Goal: Download file/media

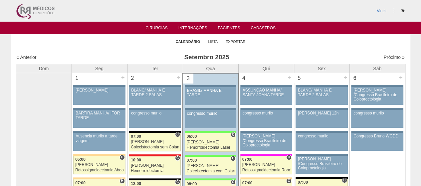
click at [232, 42] on link "Exportar" at bounding box center [236, 41] width 20 height 5
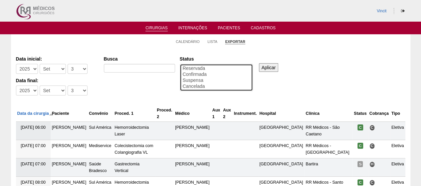
select select "conf"
click at [202, 76] on option "Confirmada" at bounding box center [216, 75] width 69 height 6
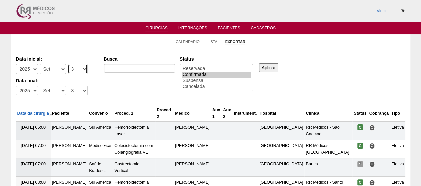
click at [77, 71] on select "-Dia 1 2 3 4 5 6 7 8 9 10 11 12 13 14 15 16 17 18 19 20 21 22 23 24 25 26 27 28…" at bounding box center [78, 69] width 20 height 10
select select "1"
click at [68, 64] on select "-Dia 1 2 3 4 5 6 7 8 9 10 11 12 13 14 15 16 17 18 19 20 21 22 23 24 25 26 27 28…" at bounding box center [78, 69] width 20 height 10
drag, startPoint x: 52, startPoint y: 68, endPoint x: 54, endPoint y: 71, distance: 3.6
click at [52, 68] on select "-Mês Jan Fev Mar Abr Mai Jun Jul Ago Set Out Nov Dez" at bounding box center [53, 69] width 26 height 10
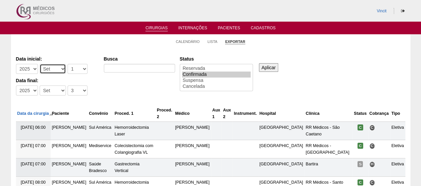
select select "8"
click at [40, 64] on select "-Mês Jan Fev Mar Abr Mai Jun Jul Ago Set Out Nov Dez" at bounding box center [53, 69] width 26 height 10
click at [80, 90] on select "-Dia 1 2 3 4 5 6 7 8 9 10 11 12 13 14 15 16 17 18 19 20 21 22 23 24 25 26 27 28…" at bounding box center [78, 91] width 20 height 10
click at [81, 77] on div "Data inicial: -Ano 2011 2012 2013 2014 2015 2016 2017 2018 2019 2020 2021 2022 …" at bounding box center [57, 77] width 83 height 43
click at [75, 94] on select "-Dia 1 2 3 4 5 6 7 8 9 10 11 12 13 14 15 16 17 18 19 20 21 22 23 24 25 26 27 28…" at bounding box center [78, 91] width 20 height 10
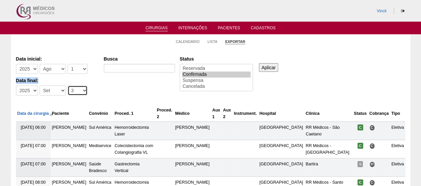
select select "31"
click at [68, 86] on select "-Dia 1 2 3 4 5 6 7 8 9 10 11 12 13 14 15 16 17 18 19 20 21 22 23 24 25 26 27 28…" at bounding box center [78, 91] width 20 height 10
click at [59, 91] on select "-Mês Jan Fev Mar Abr Mai Jun Jul Ago Set Out Nov Dez" at bounding box center [53, 91] width 26 height 10
select select "8"
click at [40, 86] on select "-Mês Jan Fev Mar Abr Mai Jun Jul Ago Set Out Nov Dez" at bounding box center [53, 91] width 26 height 10
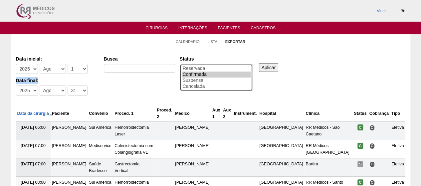
click at [220, 72] on option "Confirmada" at bounding box center [216, 75] width 69 height 6
click at [269, 65] on input "Aplicar" at bounding box center [269, 67] width 20 height 9
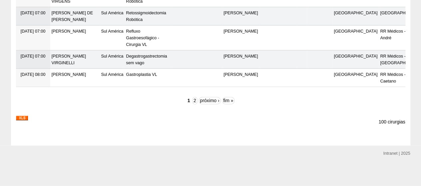
scroll to position [2141, 0]
click at [21, 117] on img at bounding box center [22, 118] width 12 height 5
